Goal: Browse casually

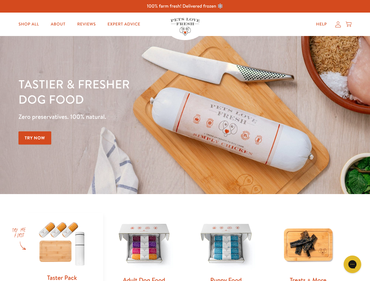
click at [185, 141] on div "Tastier & fresher dog food Zero preservatives. 100% natural. Try Now" at bounding box center [129, 114] width 222 height 77
click at [352, 265] on icon "Gorgias live chat" at bounding box center [353, 265] width 6 height 6
